Goal: Information Seeking & Learning: Find specific fact

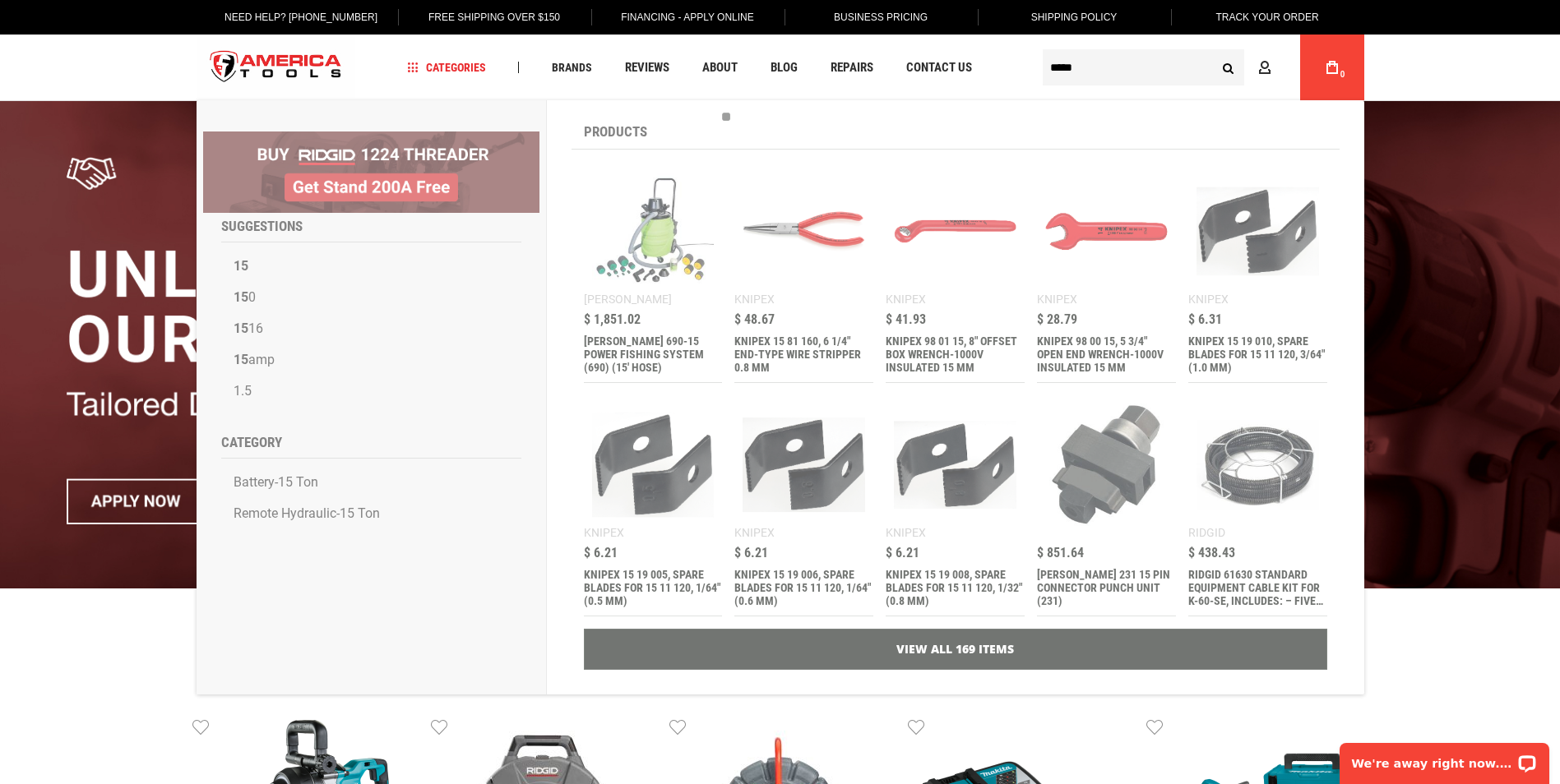
type input "*****"
click at [1213, 52] on button "Search" at bounding box center [1228, 67] width 31 height 31
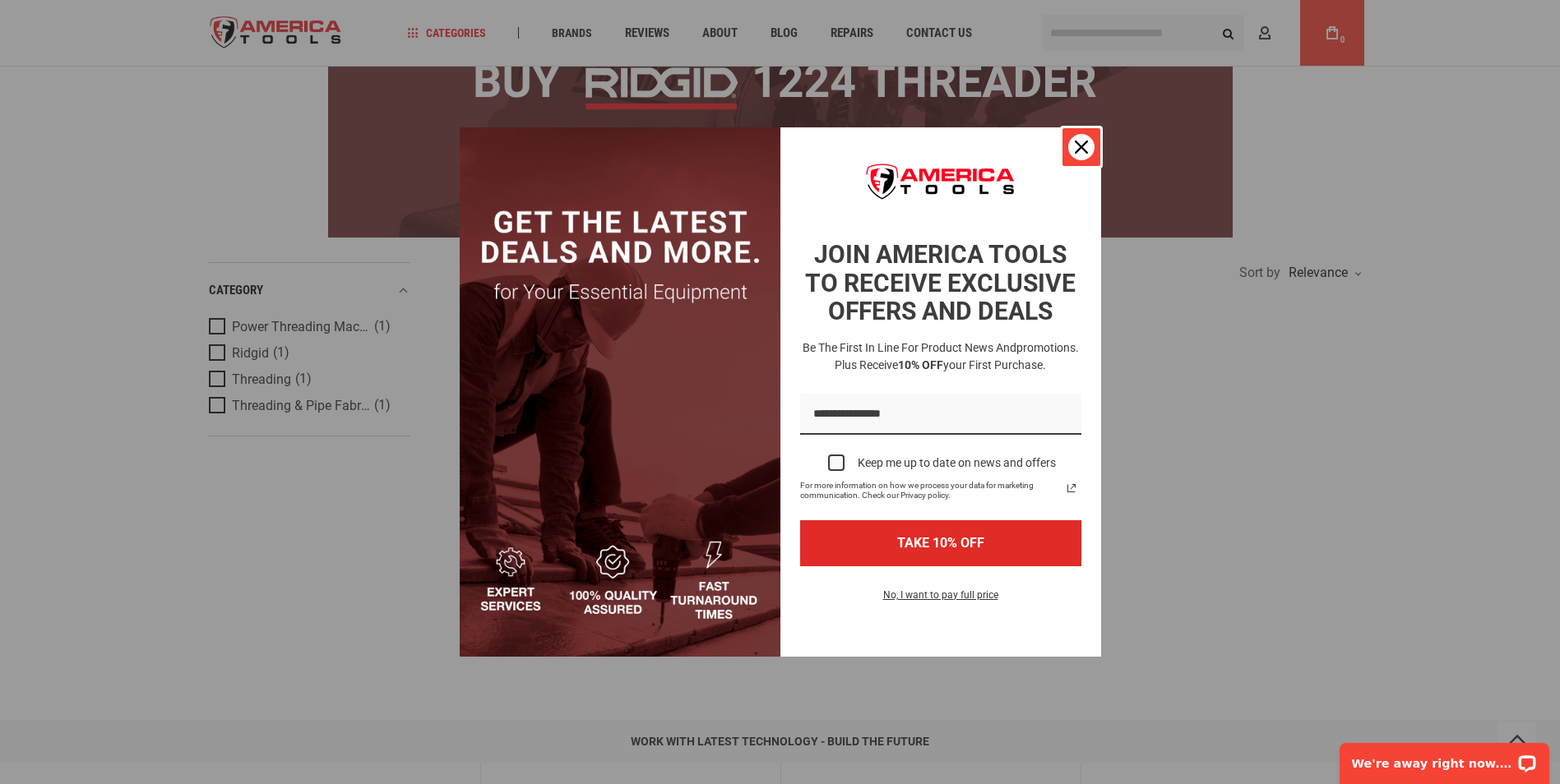
click at [1084, 144] on icon "close icon" at bounding box center [1081, 147] width 13 height 13
